Goal: Connect with others: Connect with others

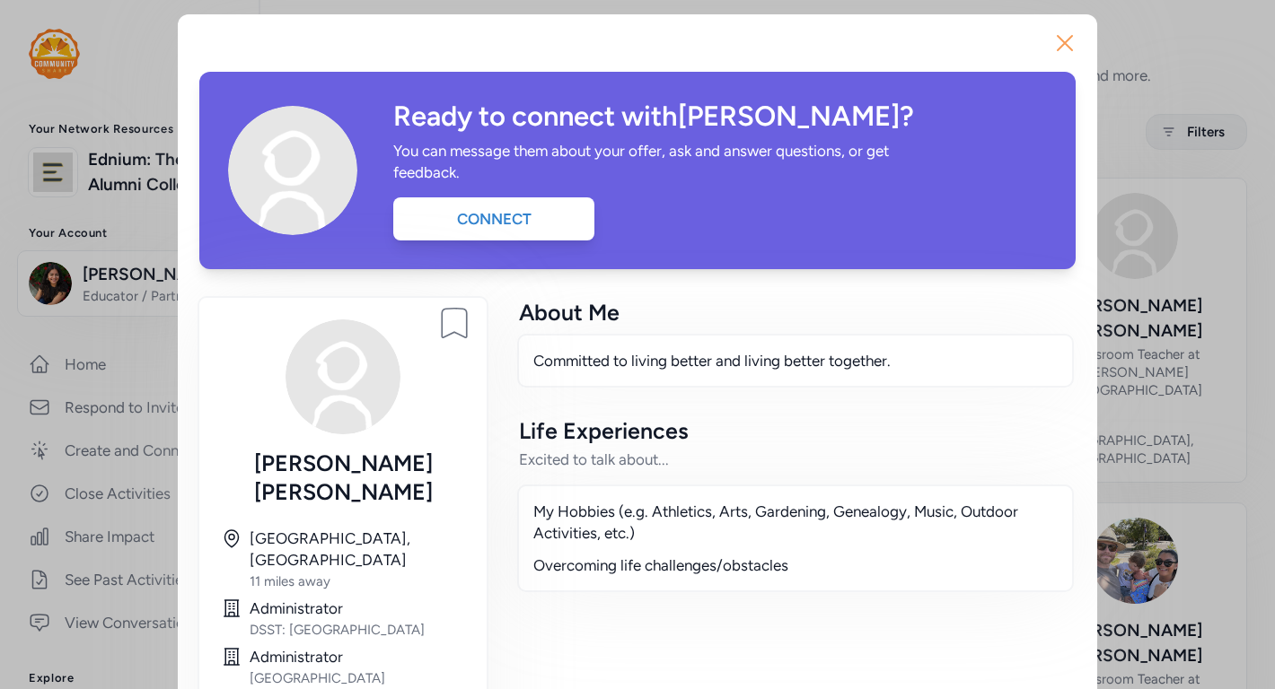
click at [1071, 45] on icon "button" at bounding box center [1064, 43] width 29 height 29
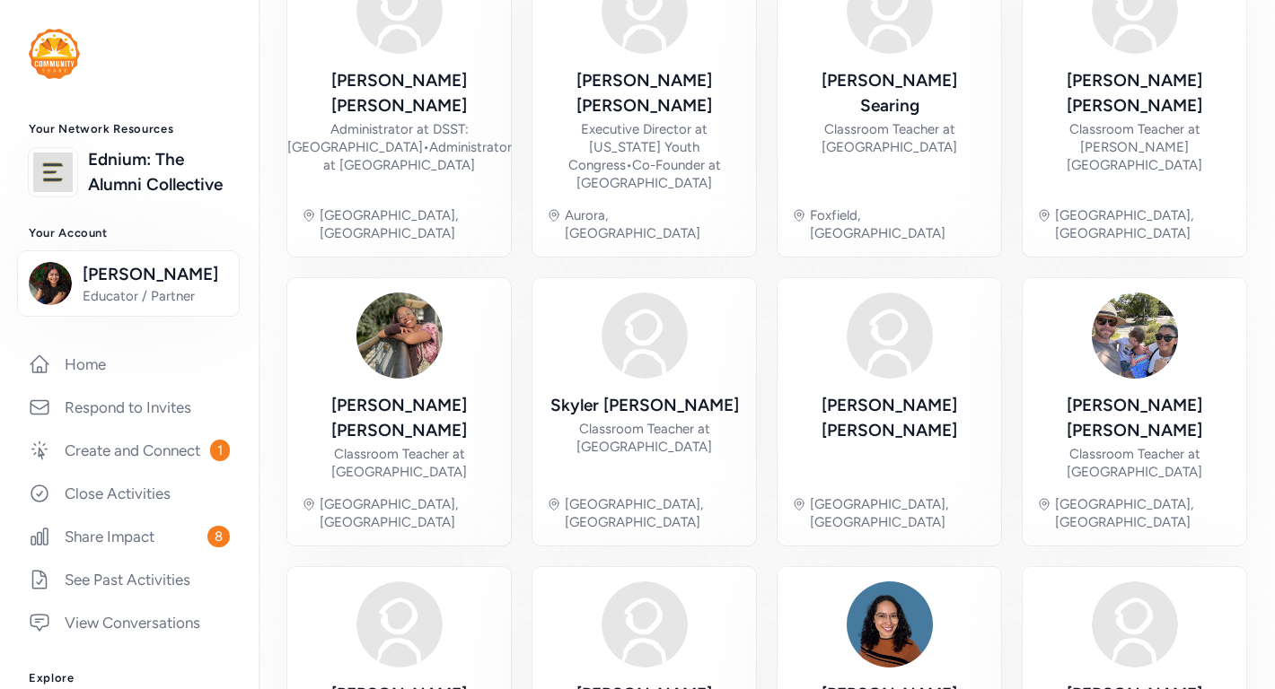
scroll to position [240, 0]
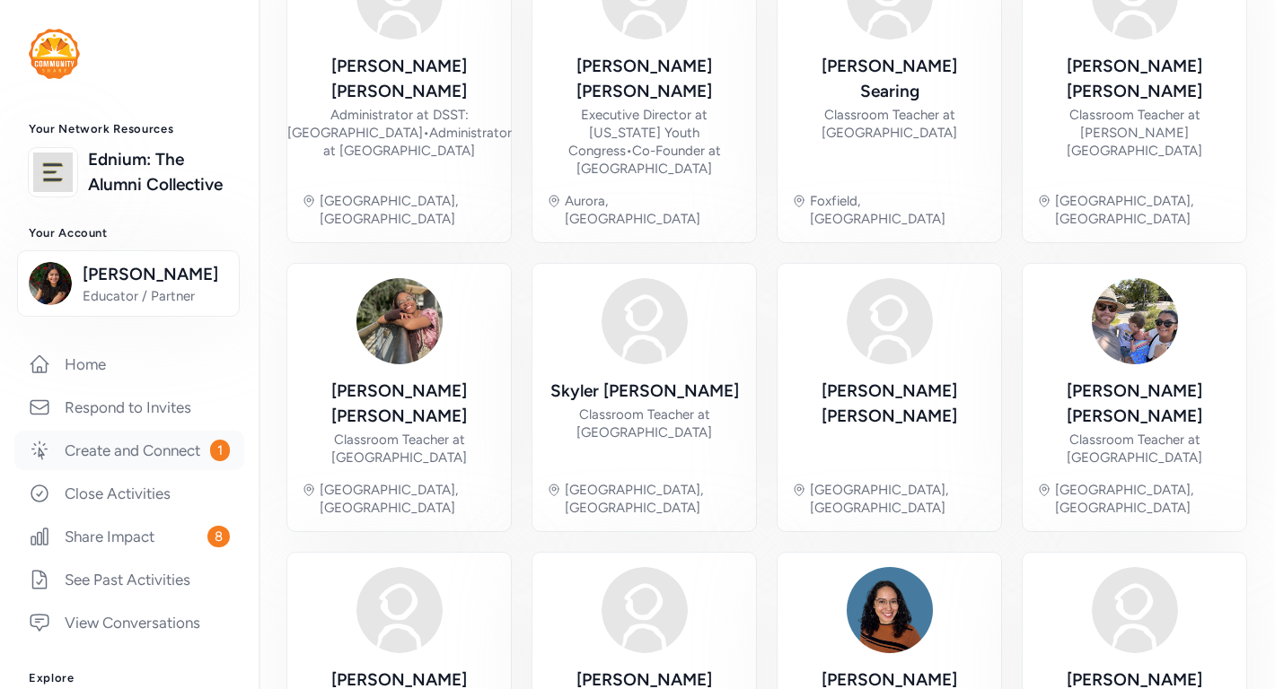
click at [192, 459] on link "Create and Connect 1" at bounding box center [129, 450] width 230 height 39
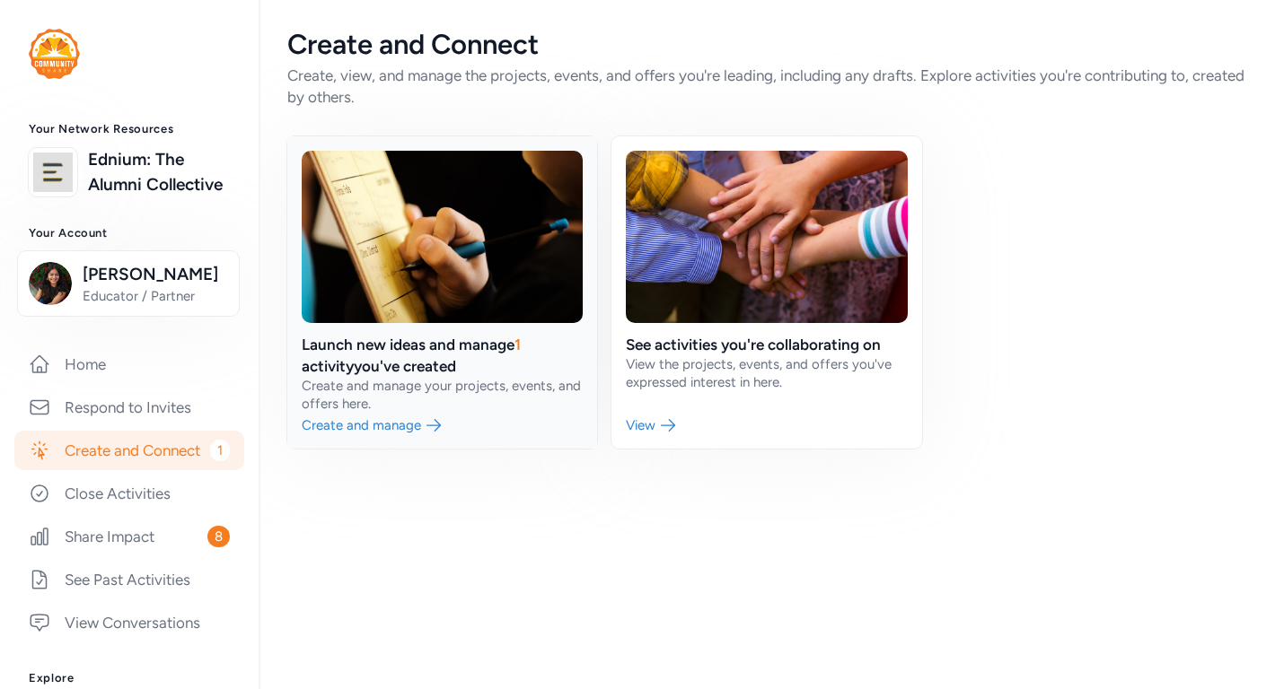
click at [493, 355] on link at bounding box center [442, 292] width 310 height 312
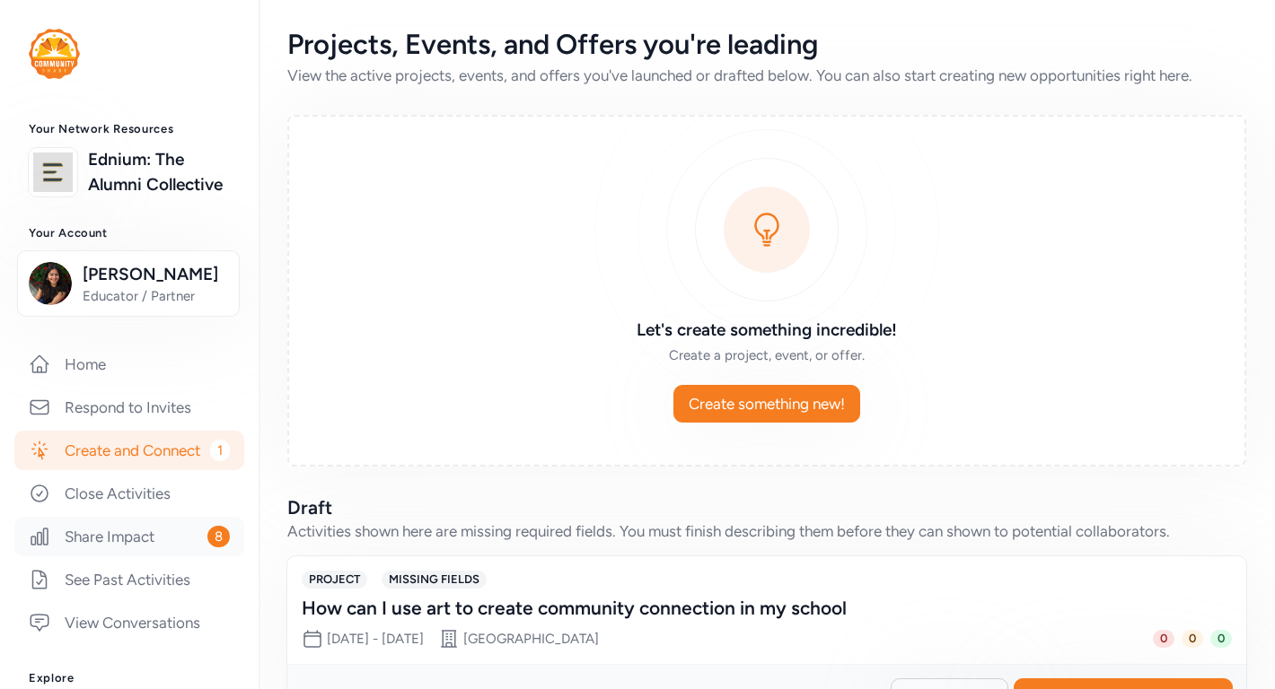
click at [175, 541] on link "Share Impact 8" at bounding box center [129, 536] width 230 height 39
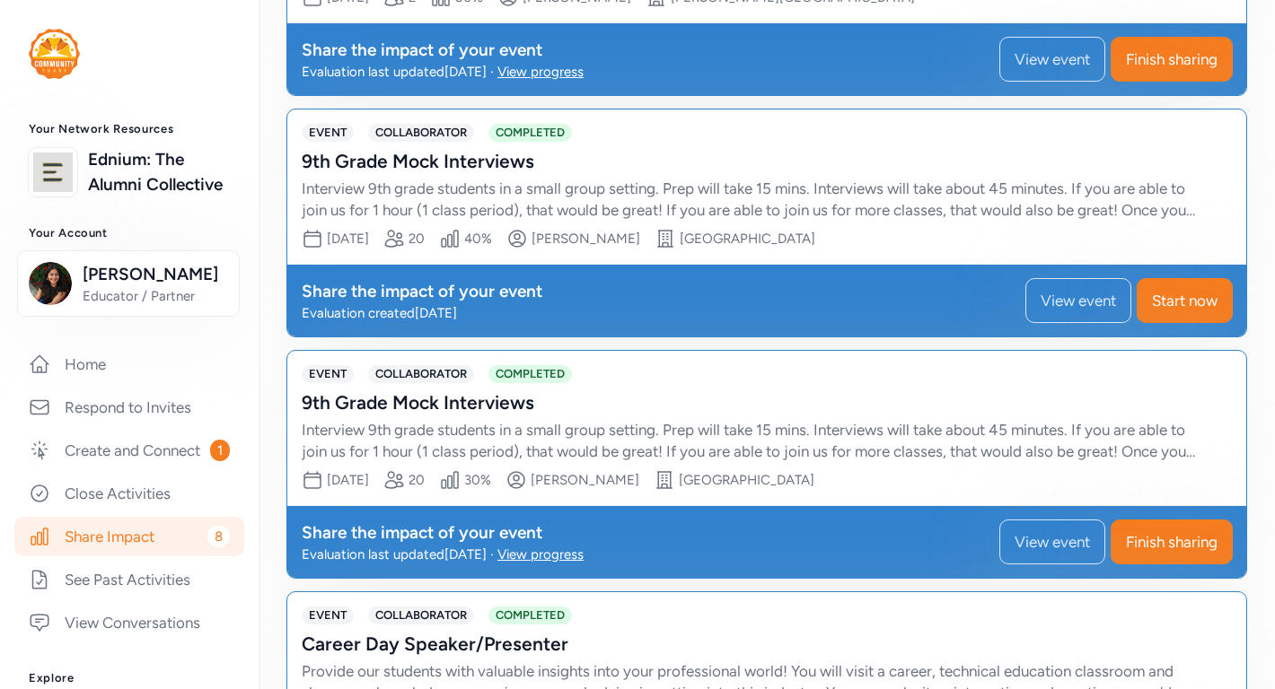
scroll to position [1304, 0]
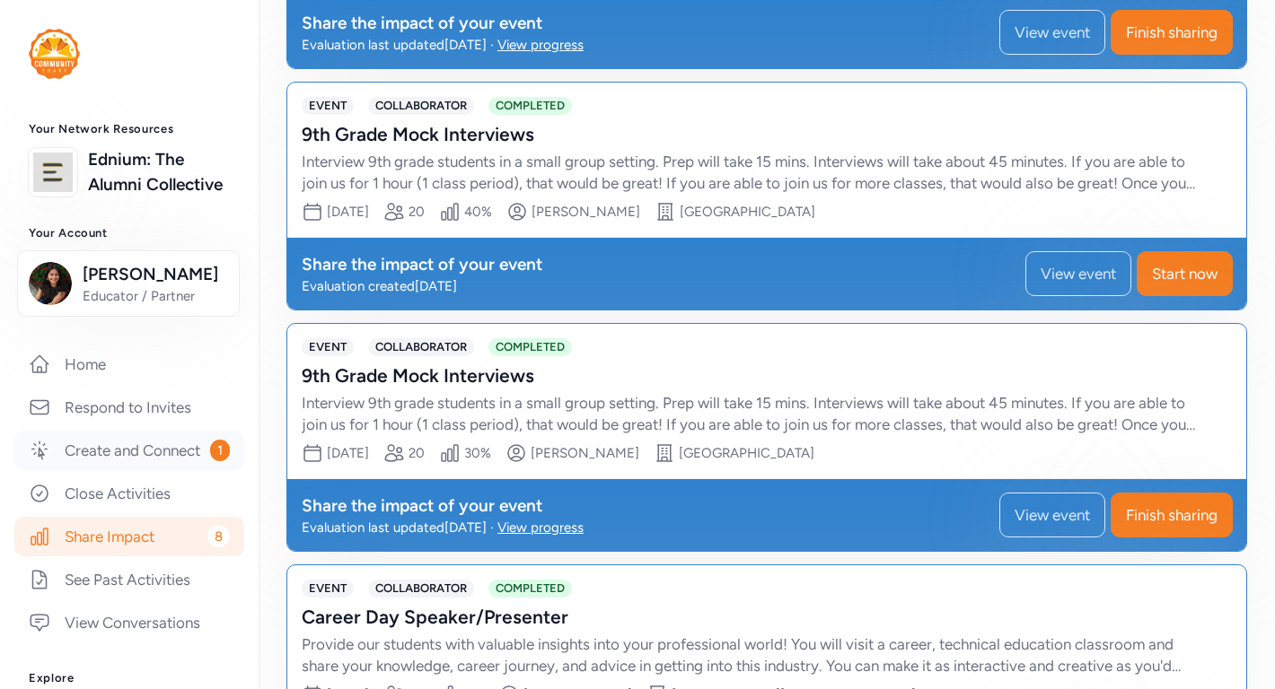
click at [163, 446] on link "Create and Connect 1" at bounding box center [129, 450] width 230 height 39
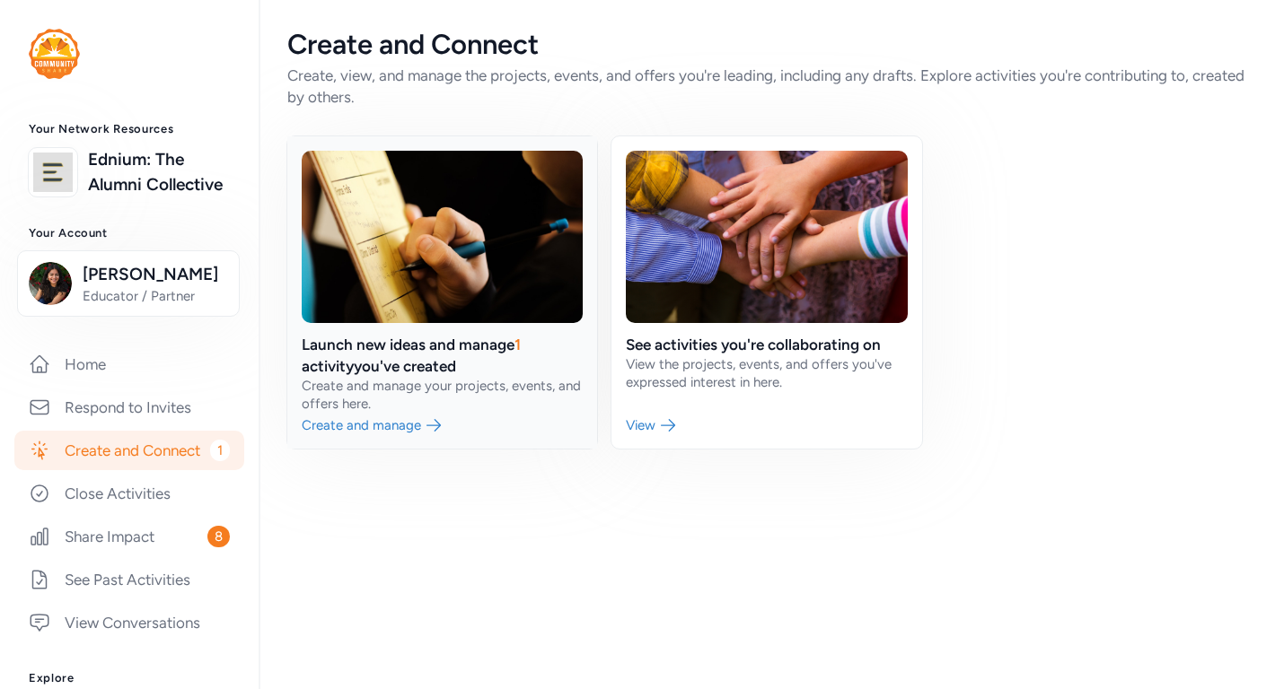
click at [526, 358] on link at bounding box center [442, 292] width 310 height 312
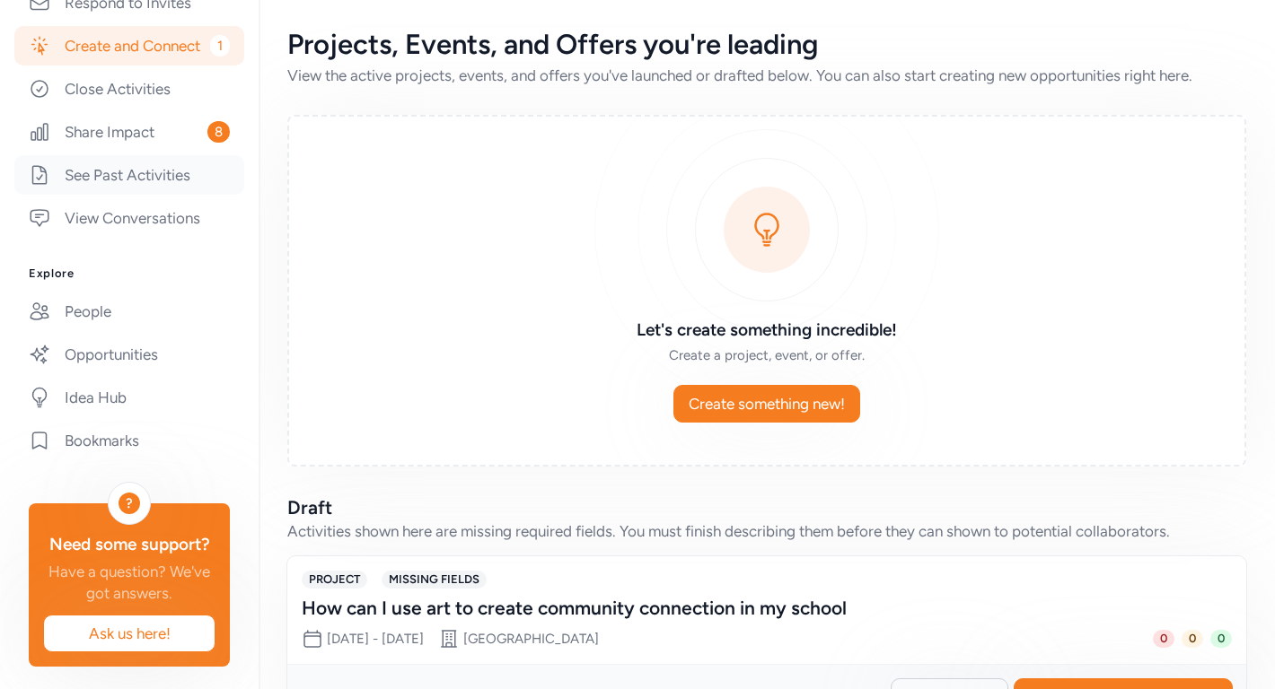
scroll to position [411, 0]
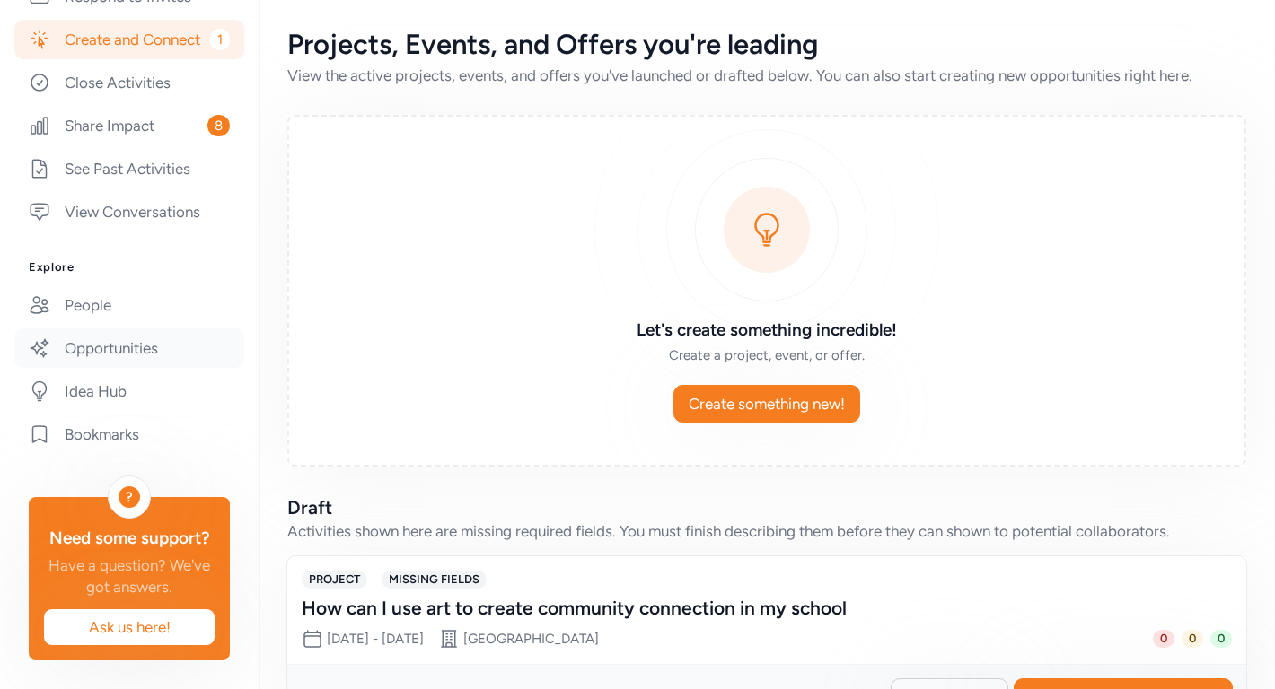
click at [153, 349] on link "Opportunities" at bounding box center [129, 348] width 230 height 39
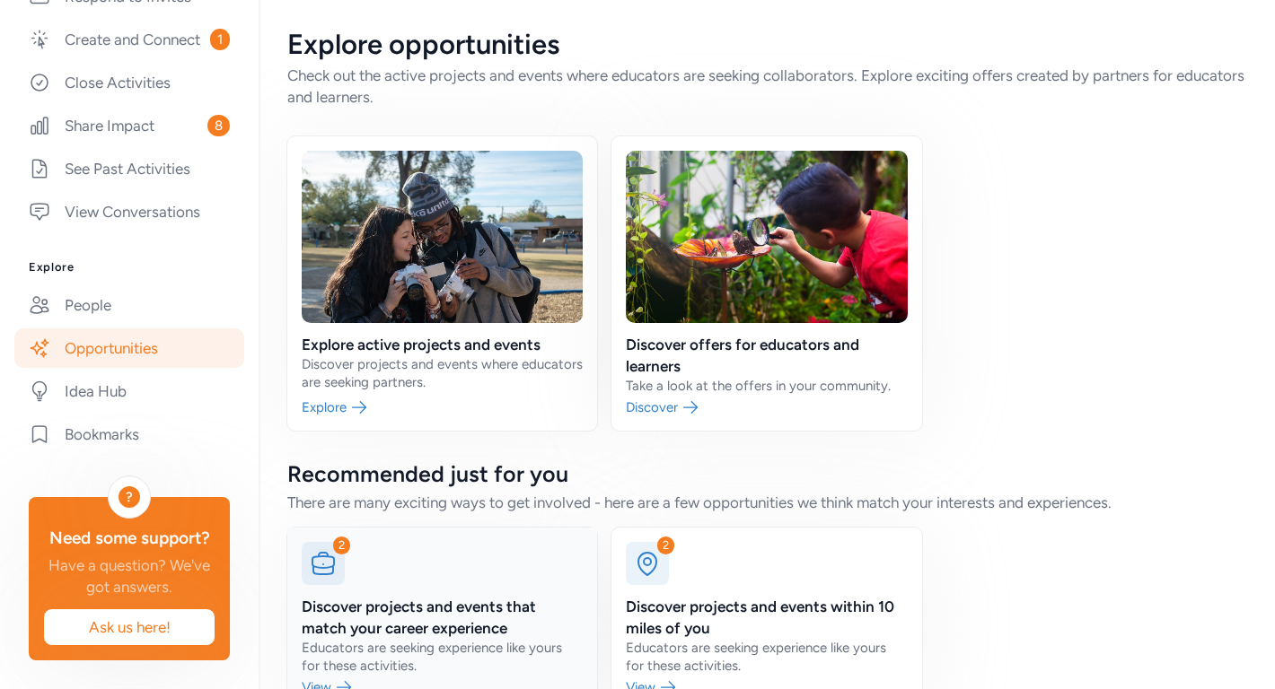
click at [429, 635] on link at bounding box center [442, 619] width 310 height 183
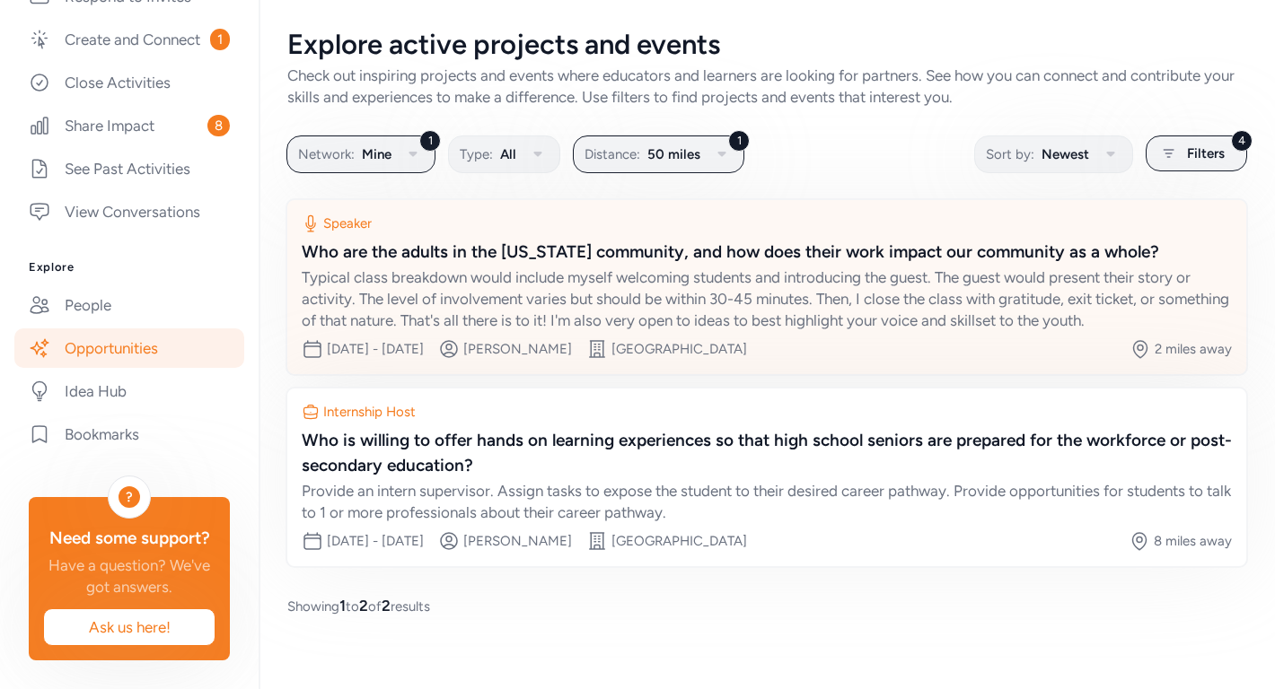
click at [833, 310] on div "Typical class breakdown would include myself welcoming students and introducing…" at bounding box center [767, 299] width 930 height 65
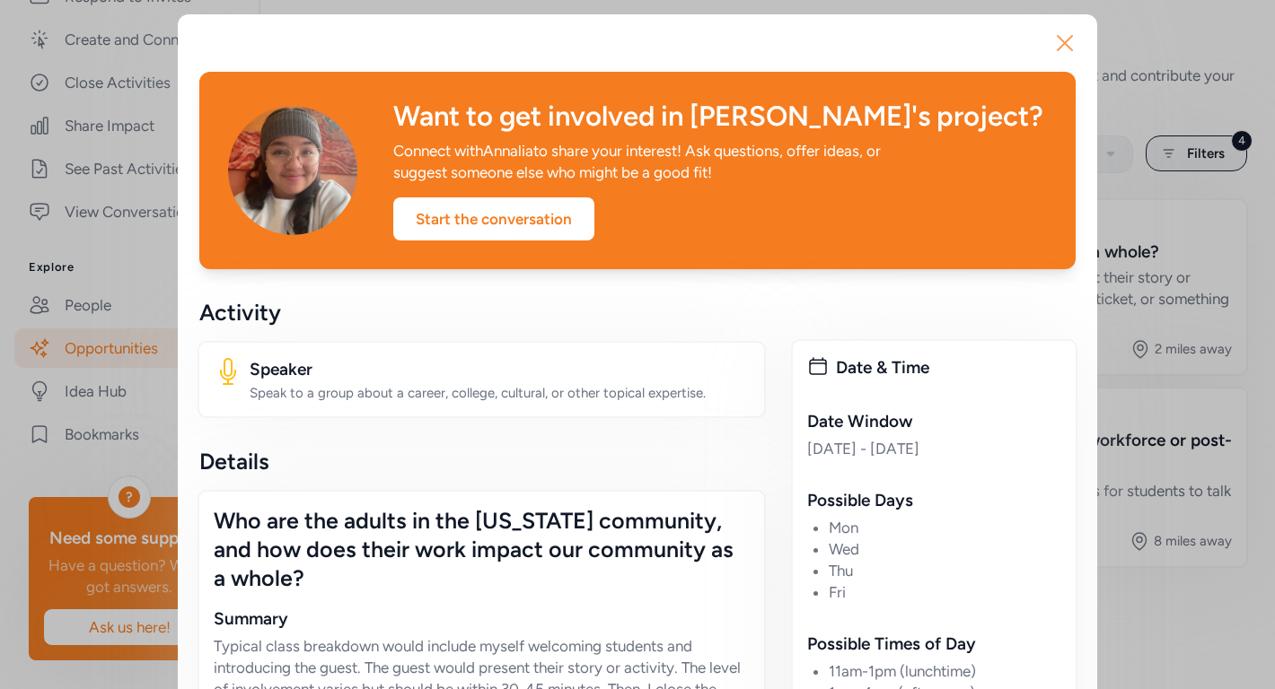
click at [1063, 43] on icon "button" at bounding box center [1064, 43] width 14 height 14
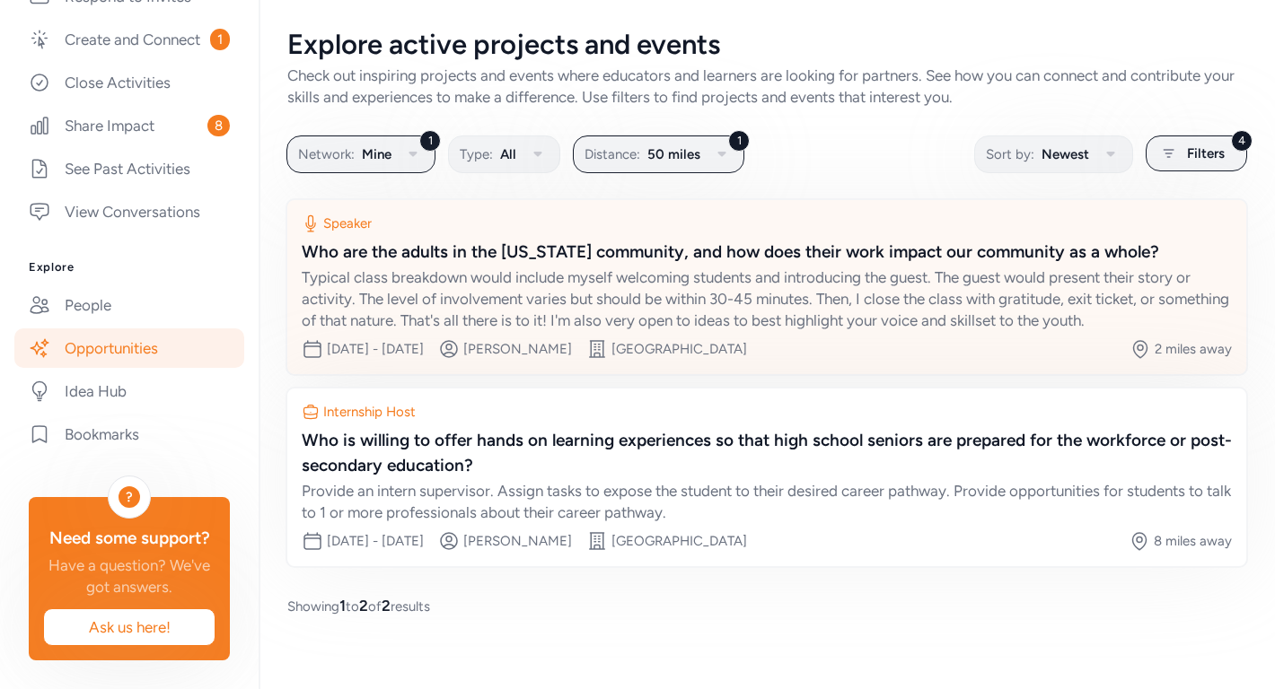
click at [851, 307] on div "Typical class breakdown would include myself welcoming students and introducing…" at bounding box center [767, 299] width 930 height 65
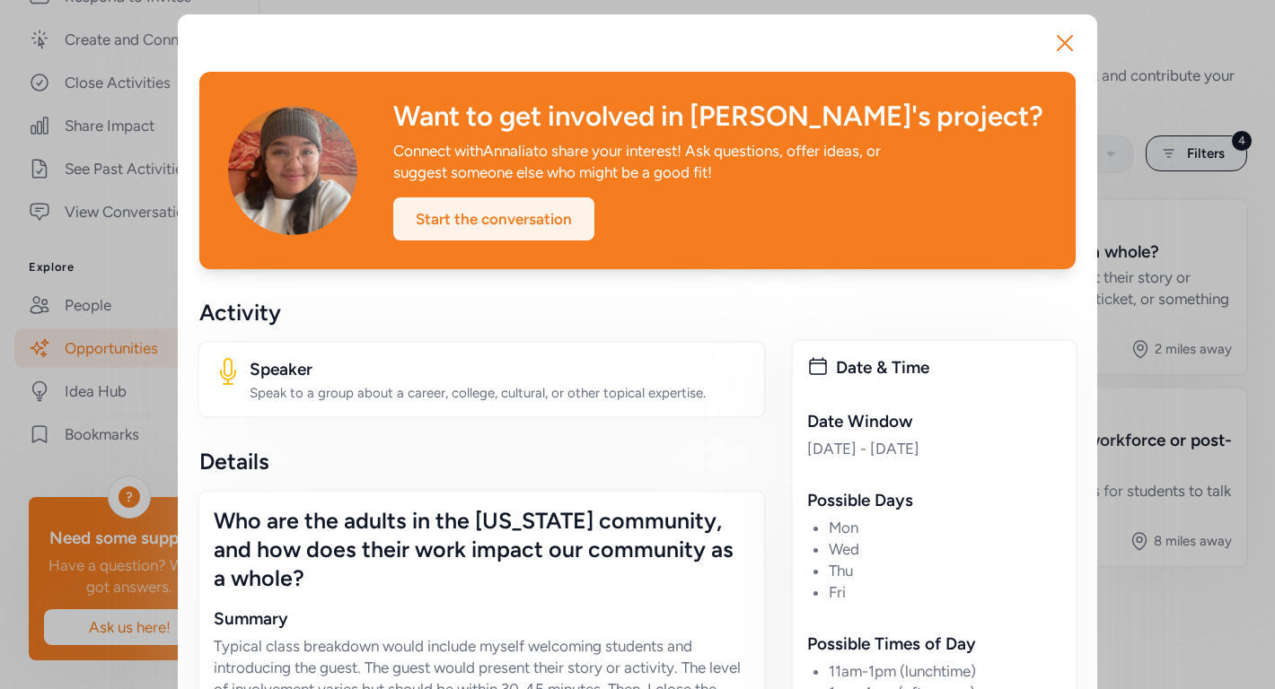
click at [528, 222] on div "Start the conversation" at bounding box center [493, 218] width 201 height 43
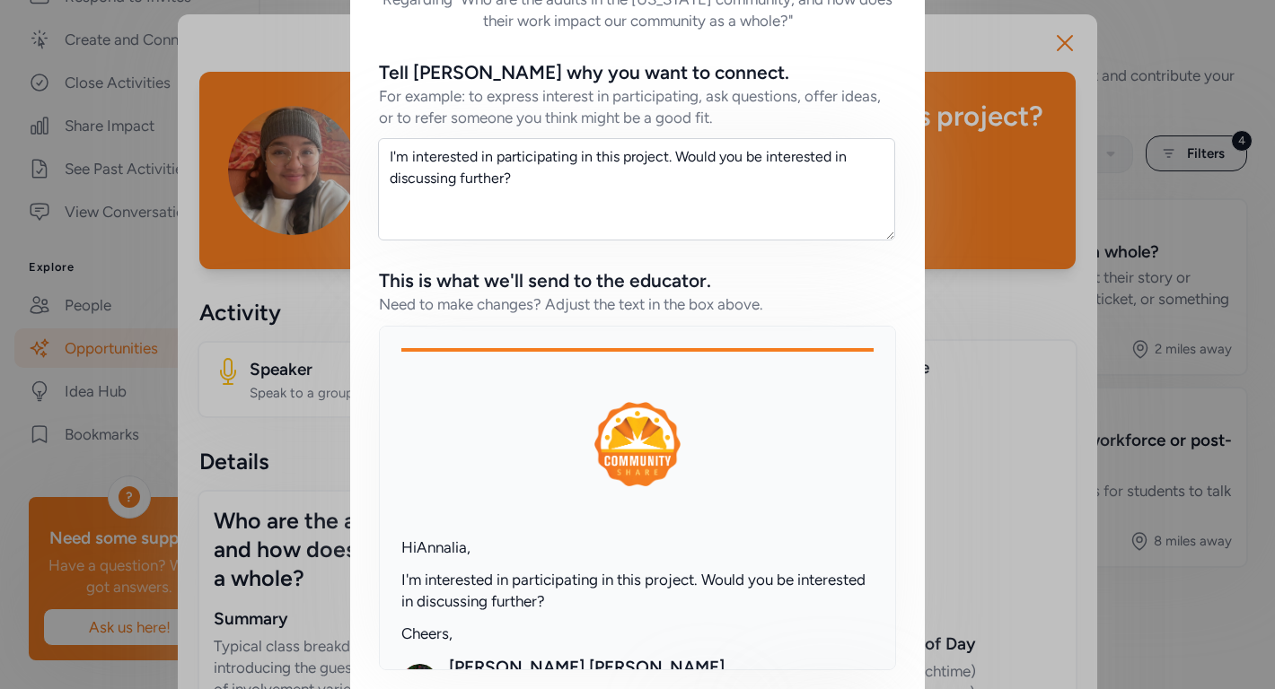
scroll to position [203, 0]
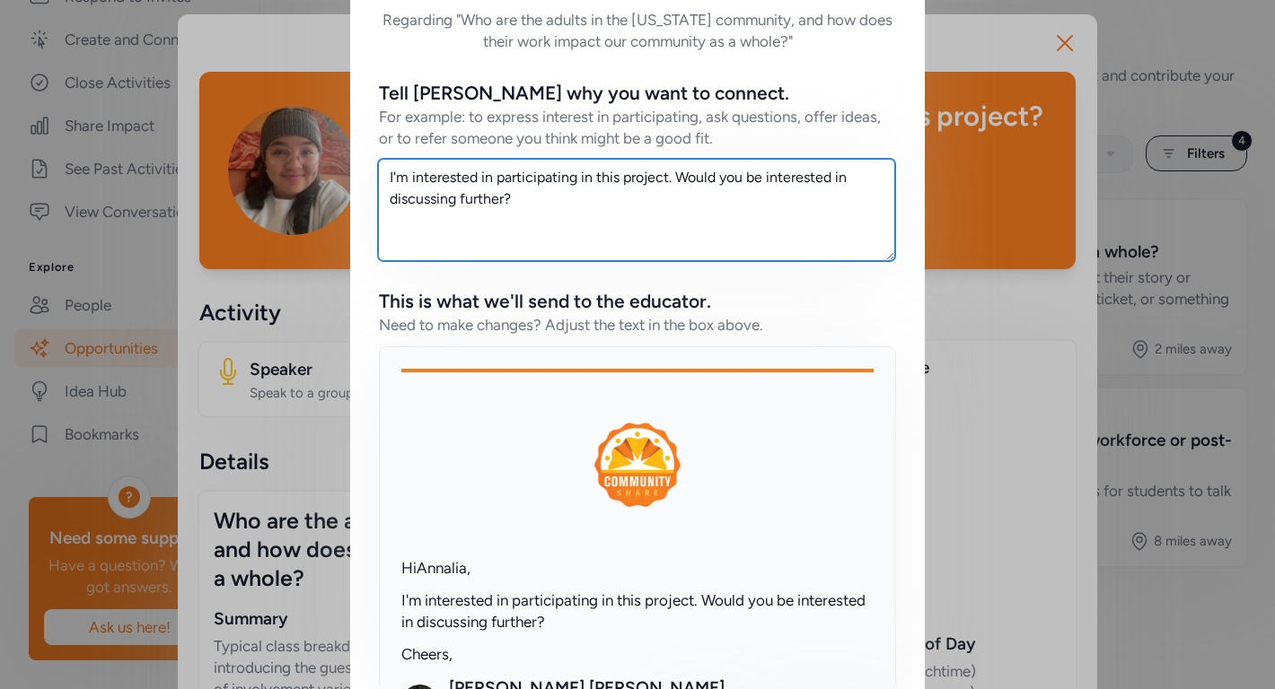
click at [533, 211] on textarea "I'm interested in participating in this project. Would you be interested in dis…" at bounding box center [636, 210] width 517 height 102
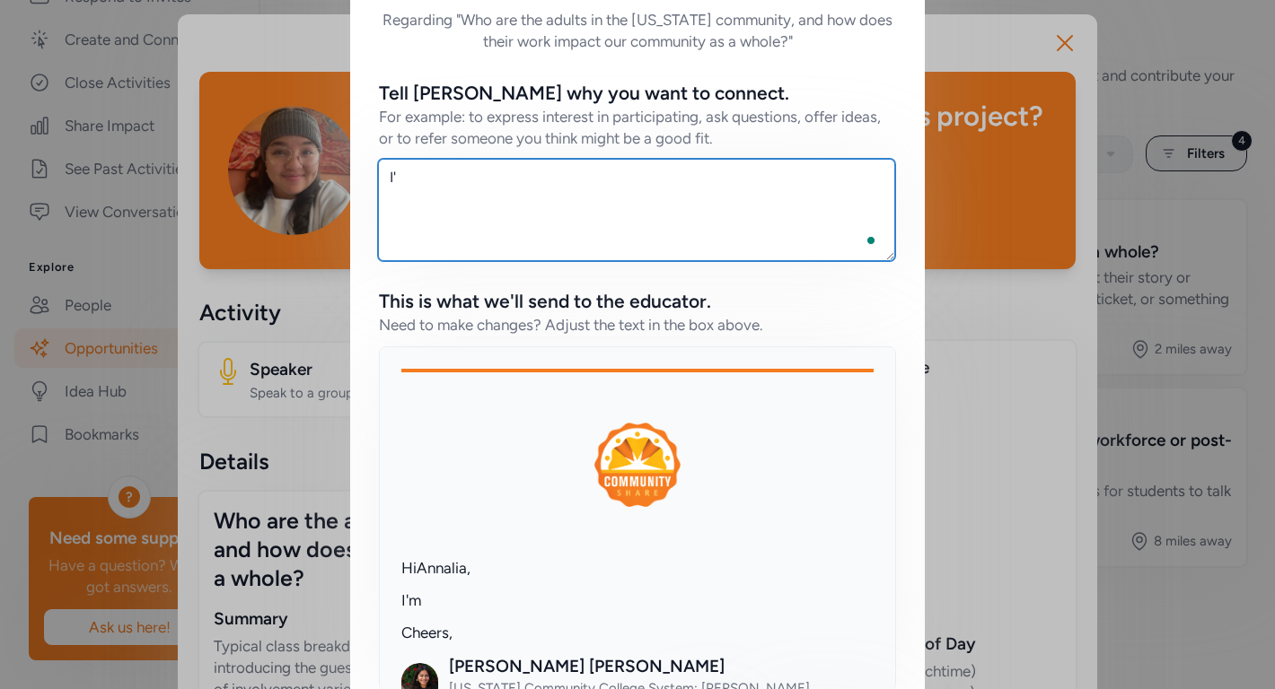
type textarea "I"
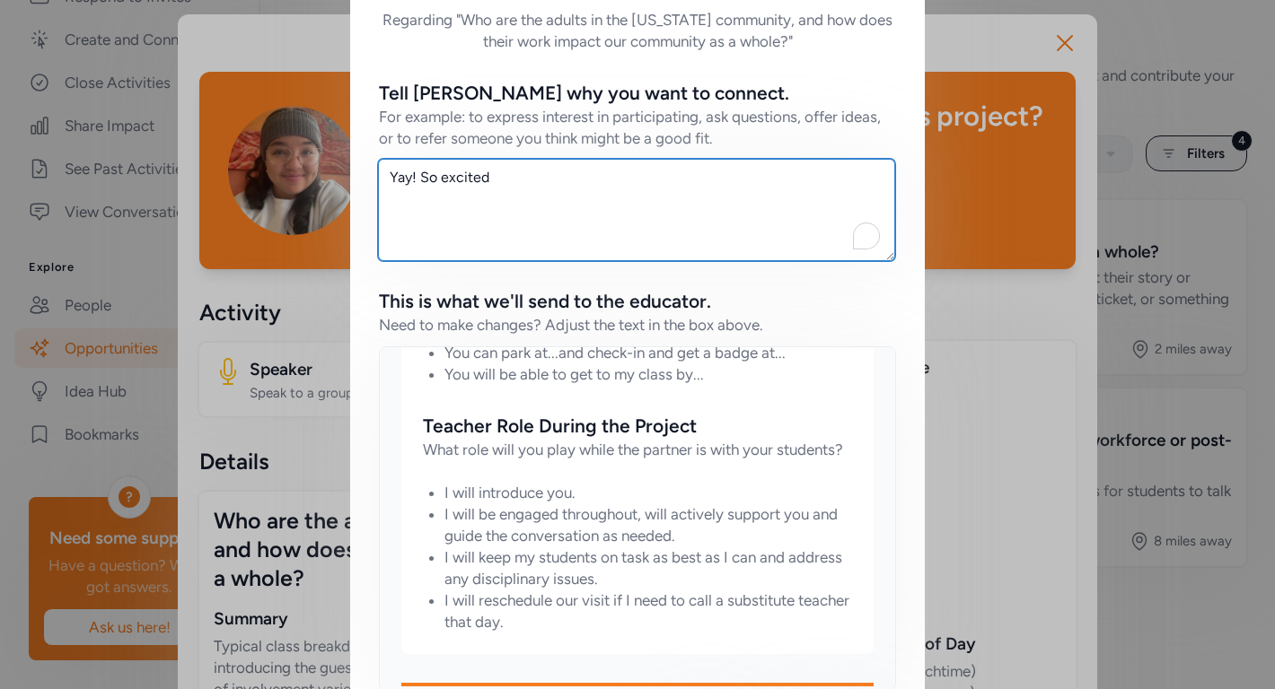
scroll to position [312, 0]
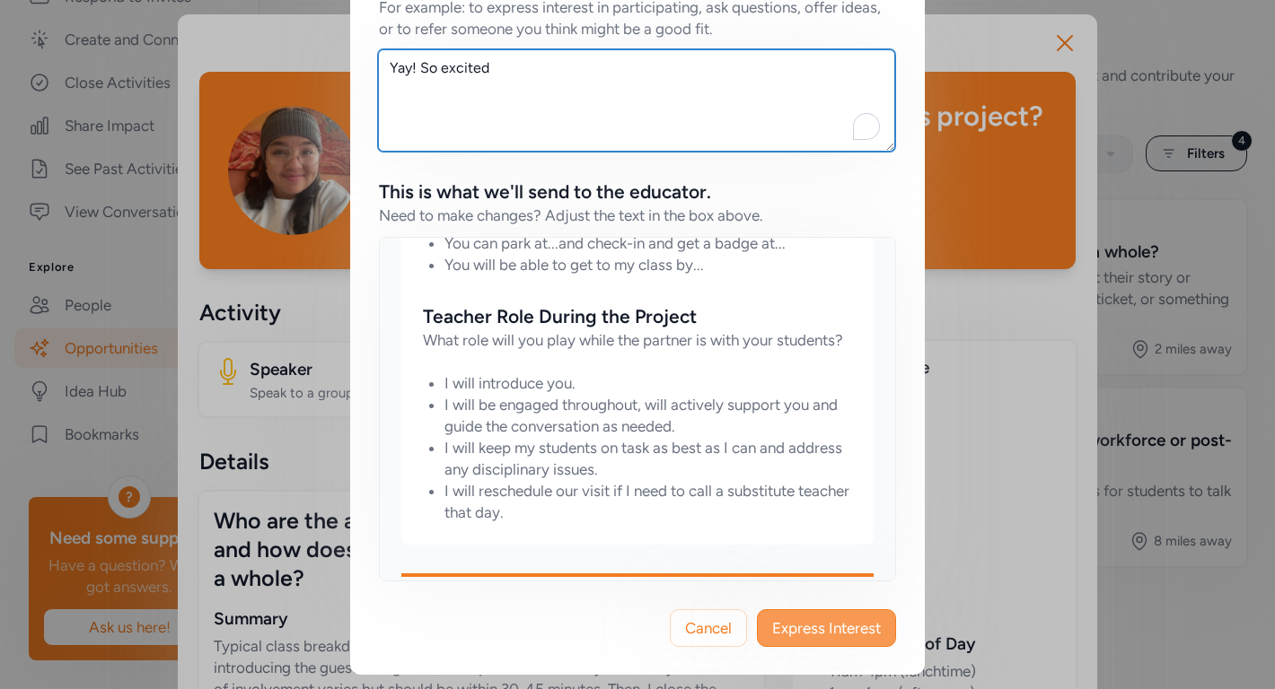
type textarea "Yay! So excited"
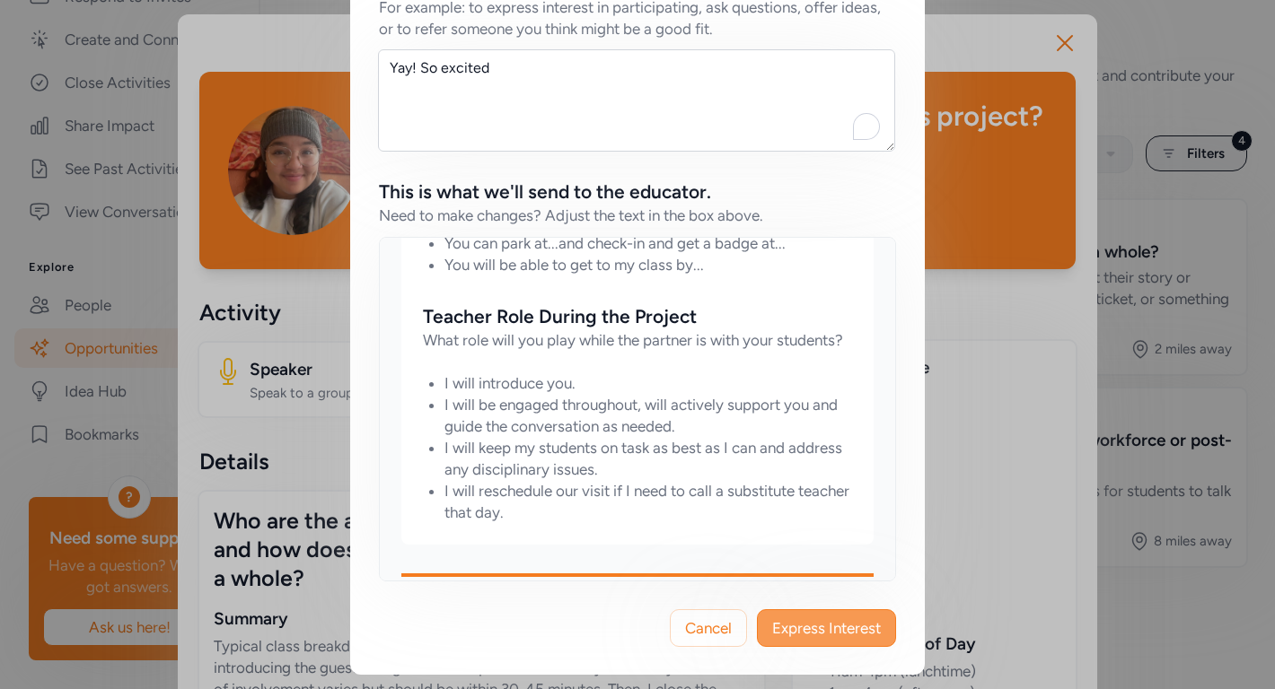
click at [811, 633] on span "Express Interest" at bounding box center [826, 629] width 109 height 22
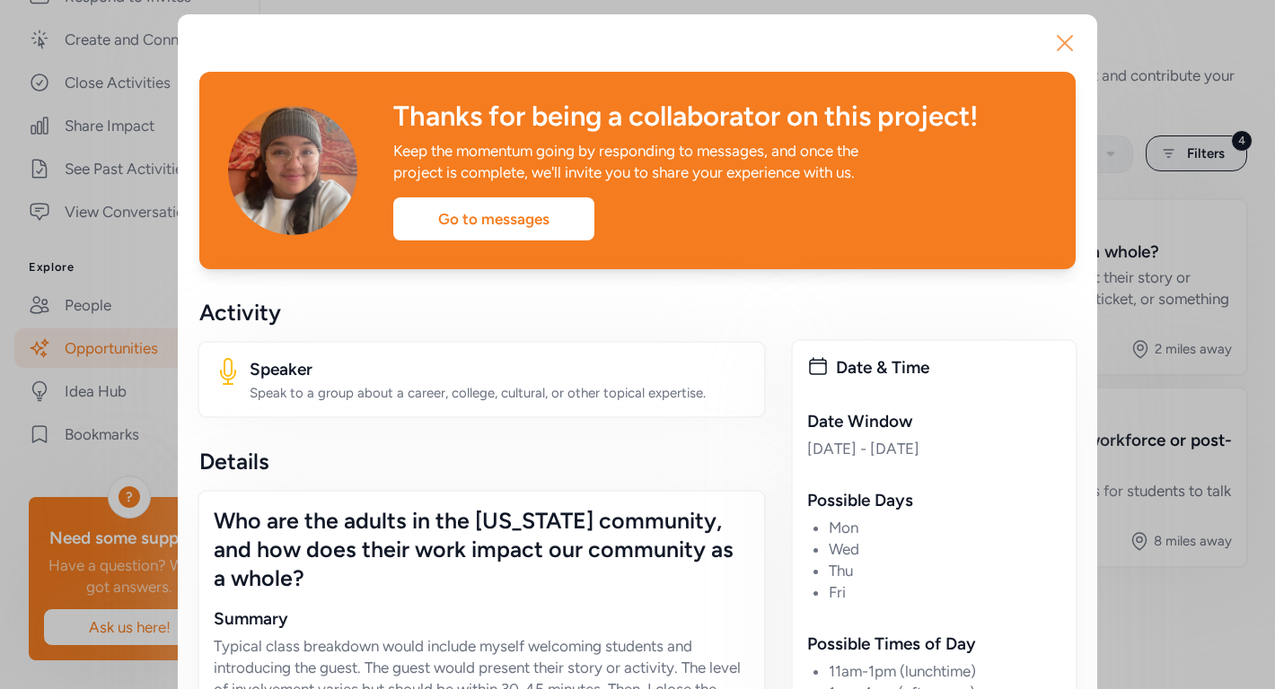
click at [1070, 46] on icon "button" at bounding box center [1064, 43] width 29 height 29
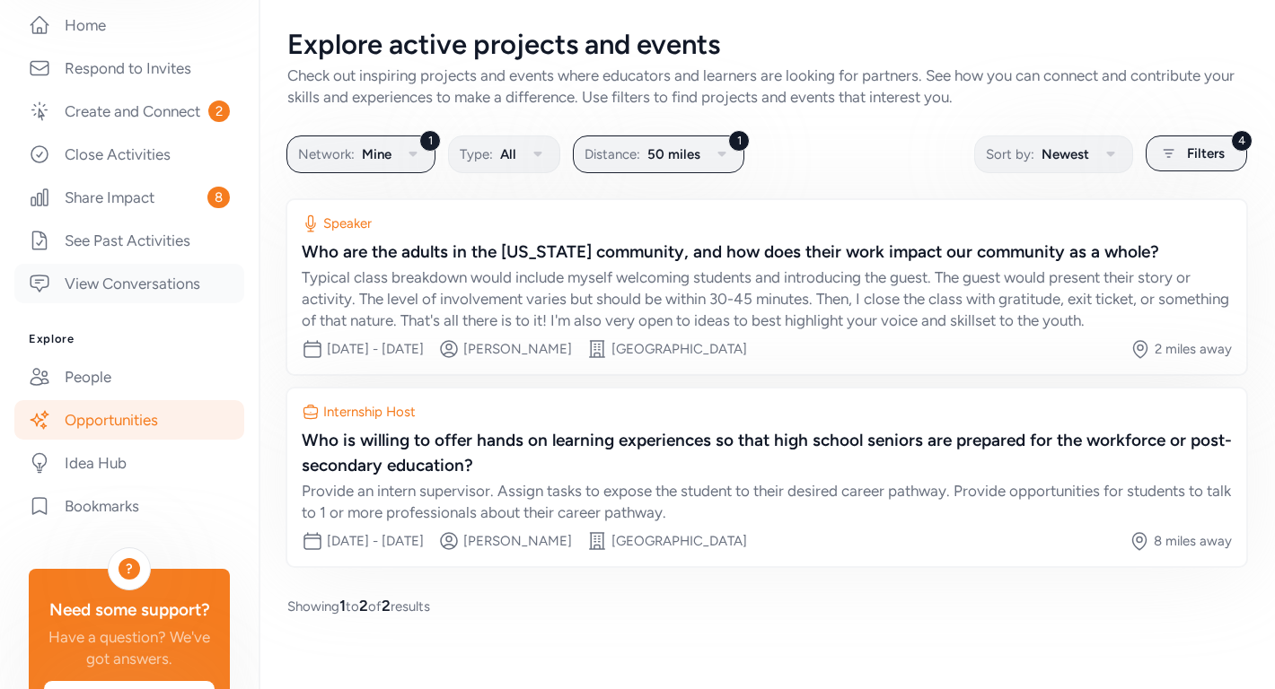
scroll to position [332, 0]
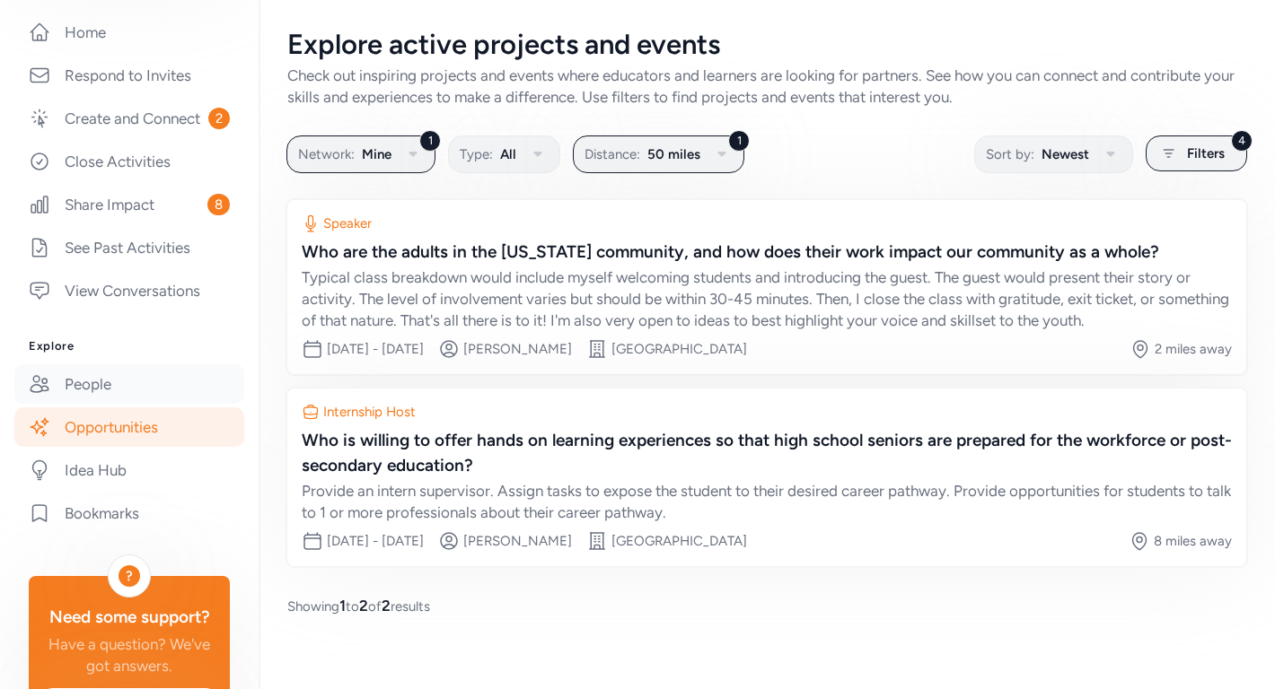
click at [95, 390] on link "People" at bounding box center [129, 383] width 230 height 39
